Goal: Transaction & Acquisition: Purchase product/service

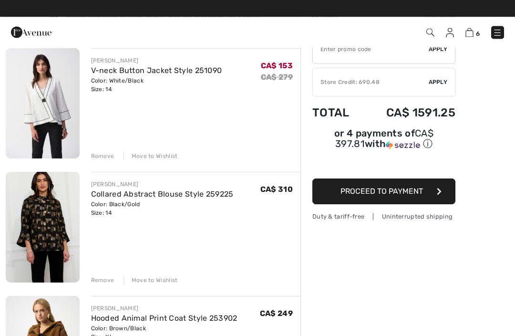
scroll to position [77, 0]
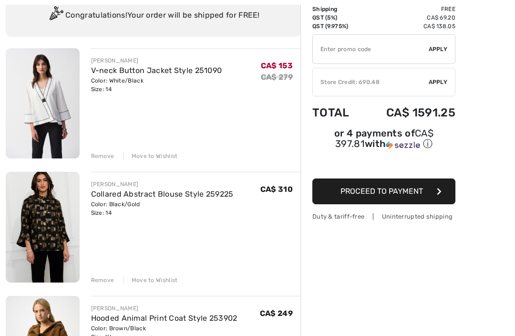
click at [44, 100] on img at bounding box center [43, 103] width 74 height 110
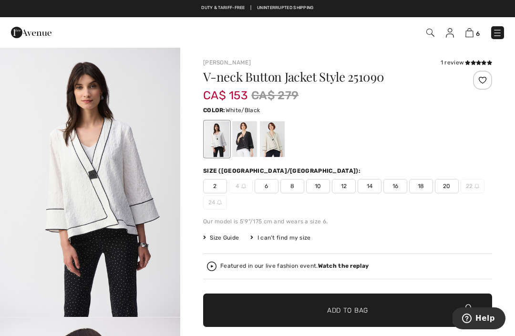
click at [249, 139] on div at bounding box center [244, 139] width 25 height 36
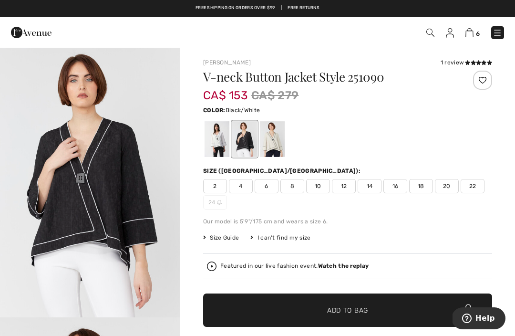
click at [369, 192] on span "14" at bounding box center [370, 186] width 24 height 14
click at [338, 310] on span "Add to Bag" at bounding box center [347, 310] width 41 height 10
click at [470, 36] on img at bounding box center [470, 32] width 8 height 9
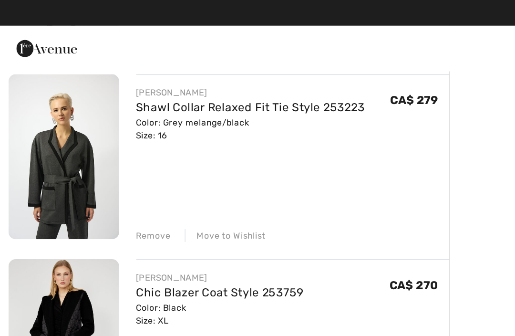
scroll to position [481, 0]
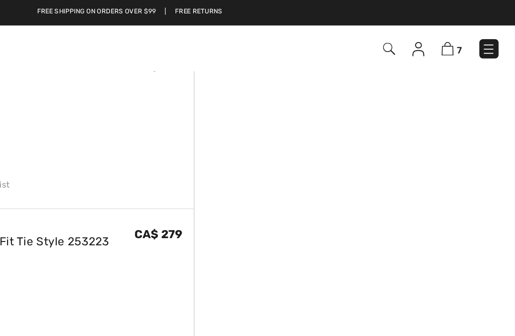
click at [300, 146] on div "Order Summary Details Items ( 7 ) CA$ 1537.00 Promo code CA$ 0.00 Shipping Free…" at bounding box center [407, 159] width 215 height 1186
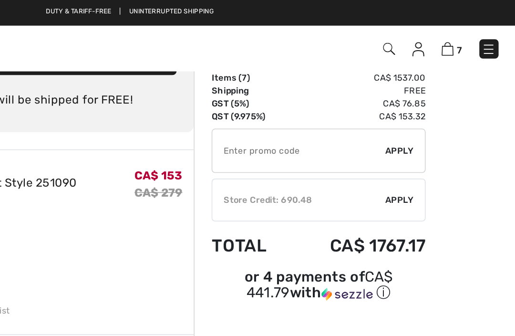
click at [466, 36] on img at bounding box center [470, 32] width 8 height 9
click at [466, 37] on img at bounding box center [470, 32] width 8 height 9
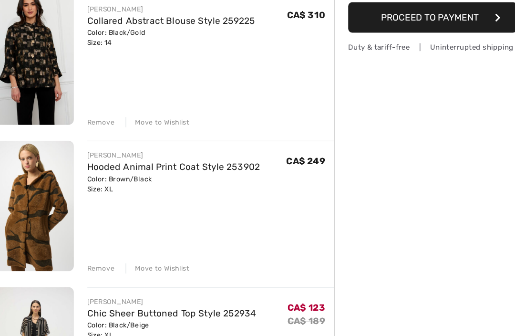
scroll to position [228, 0]
